Goal: Task Accomplishment & Management: Manage account settings

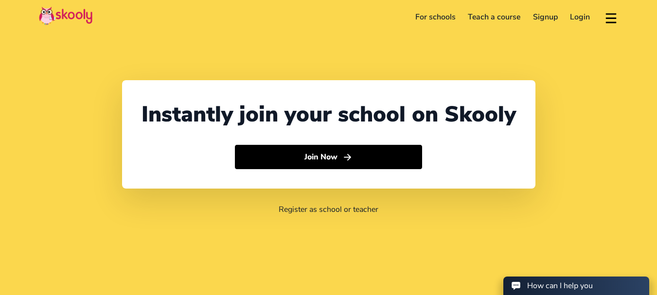
select select "91"
select select "[GEOGRAPHIC_DATA]"
select select "[GEOGRAPHIC_DATA]/[GEOGRAPHIC_DATA]"
click at [578, 17] on link "Login" at bounding box center [580, 17] width 33 height 16
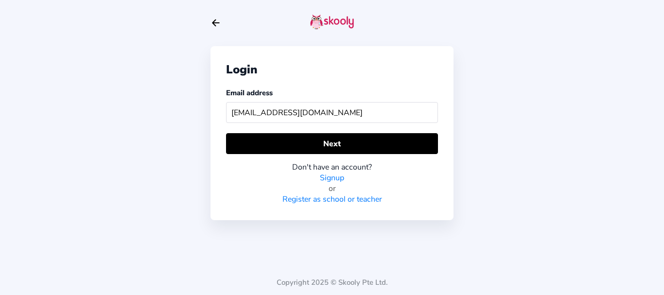
type input "[EMAIL_ADDRESS][DOMAIN_NAME]"
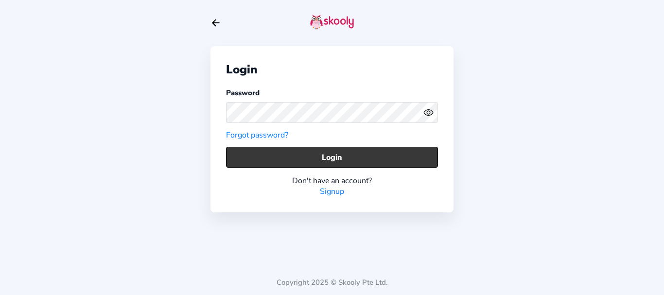
click at [245, 162] on button "Login" at bounding box center [332, 157] width 212 height 21
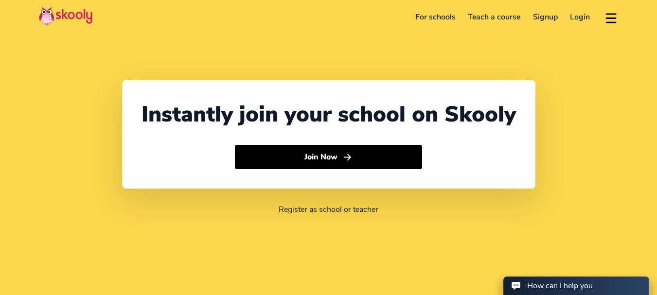
select select "91"
select select "[GEOGRAPHIC_DATA]"
select select "[GEOGRAPHIC_DATA]/[GEOGRAPHIC_DATA]"
click at [571, 17] on link "Login" at bounding box center [580, 17] width 33 height 16
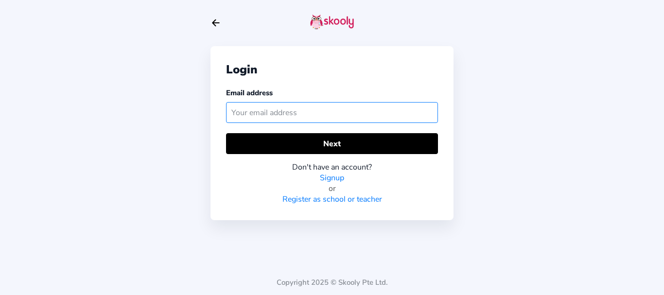
paste input "isakmohan123@mailinator.com"
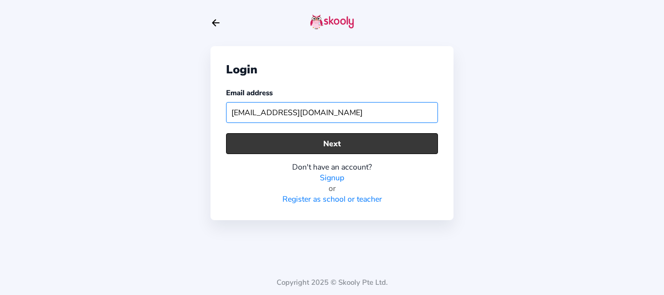
type input "isakmohan123@mailinator.com"
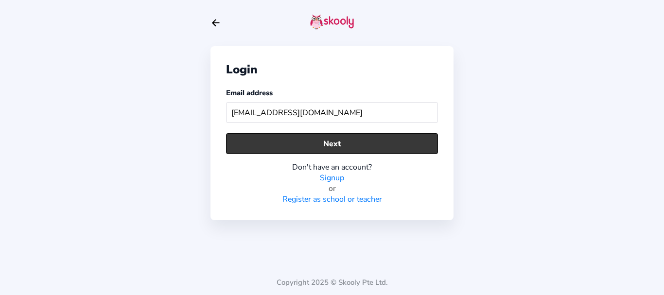
click at [341, 144] on button "Next" at bounding box center [332, 143] width 212 height 21
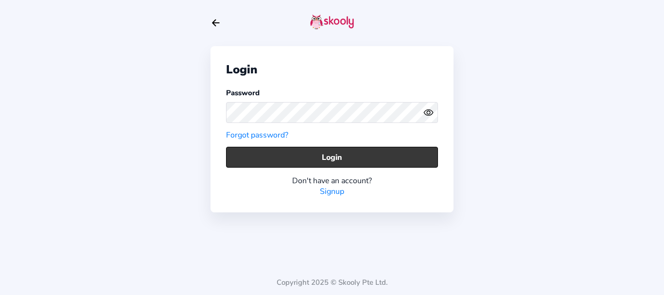
click at [258, 158] on button "Login" at bounding box center [332, 157] width 212 height 21
